Goal: Find specific page/section

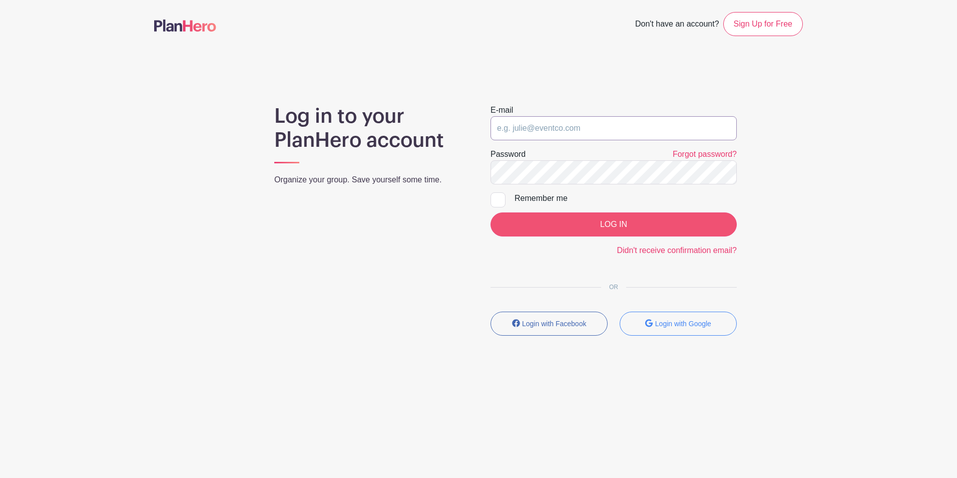
type input "[EMAIL_ADDRESS][DOMAIN_NAME]"
drag, startPoint x: 506, startPoint y: 229, endPoint x: 509, endPoint y: 223, distance: 6.5
click at [509, 226] on input "LOG IN" at bounding box center [614, 224] width 246 height 24
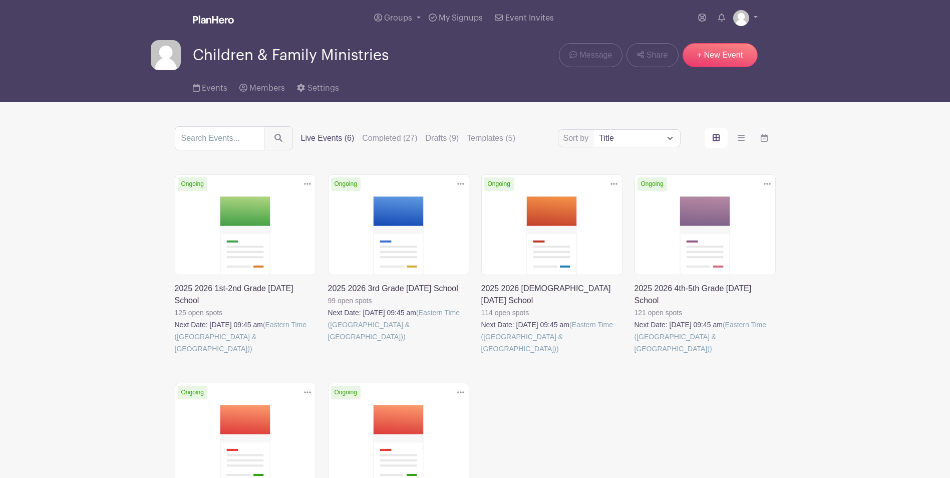
click at [175, 354] on link at bounding box center [175, 354] width 0 height 0
click at [634, 354] on link at bounding box center [634, 354] width 0 height 0
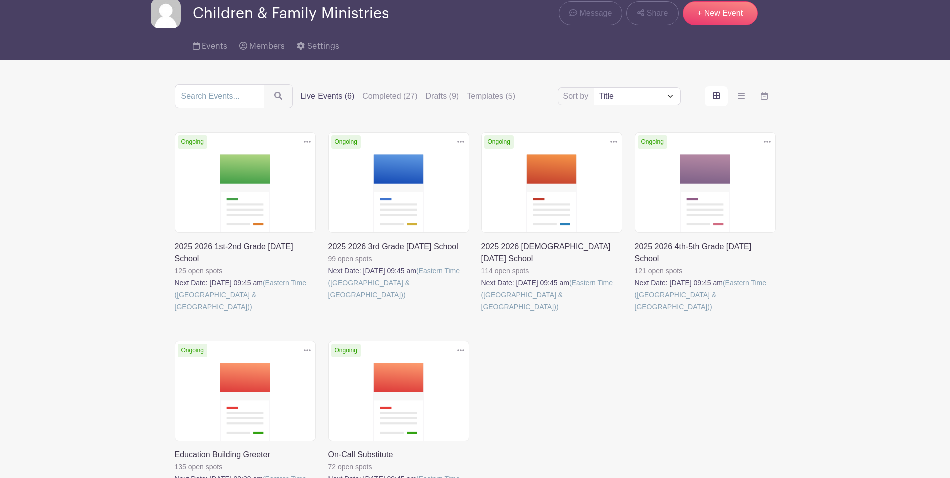
scroll to position [100, 0]
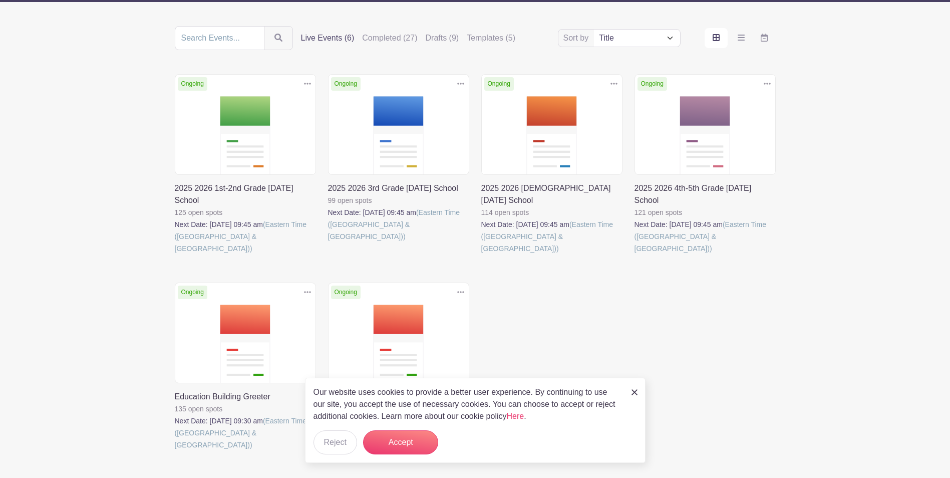
click at [328, 242] on link at bounding box center [328, 242] width 0 height 0
